Goal: Navigation & Orientation: Find specific page/section

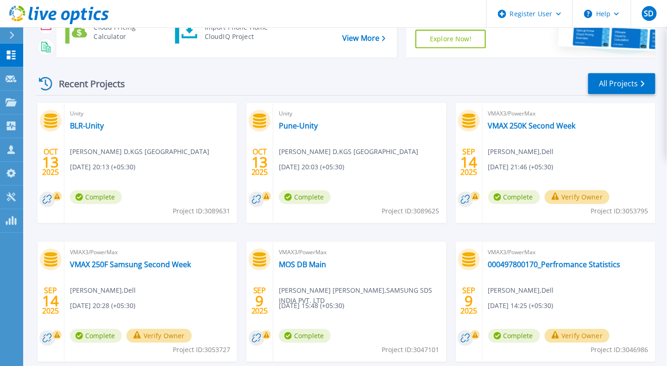
scroll to position [101, 0]
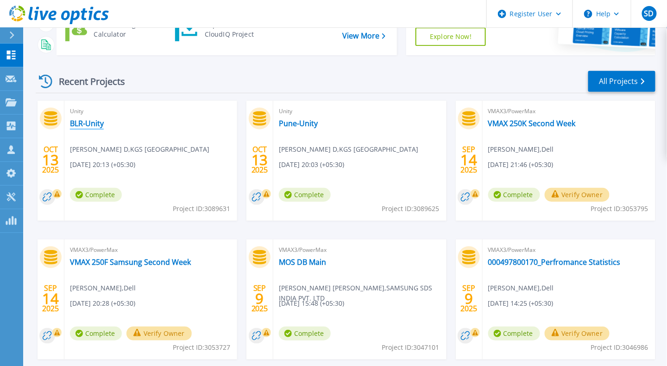
click at [86, 124] on link "BLR-Unity" at bounding box center [87, 123] width 34 height 9
